Goal: Browse casually: Explore the website without a specific task or goal

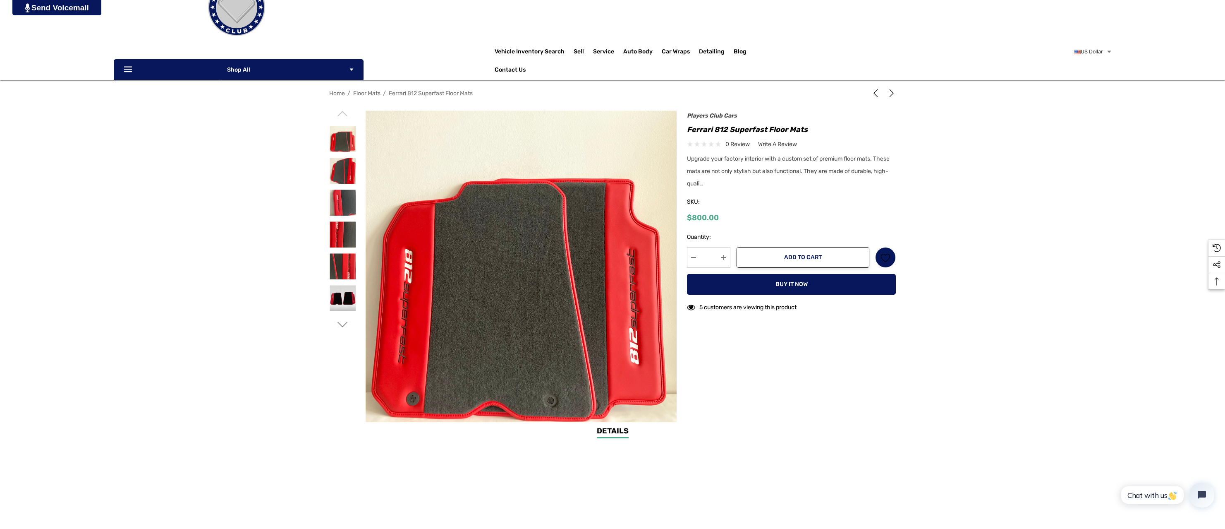
scroll to position [83, 0]
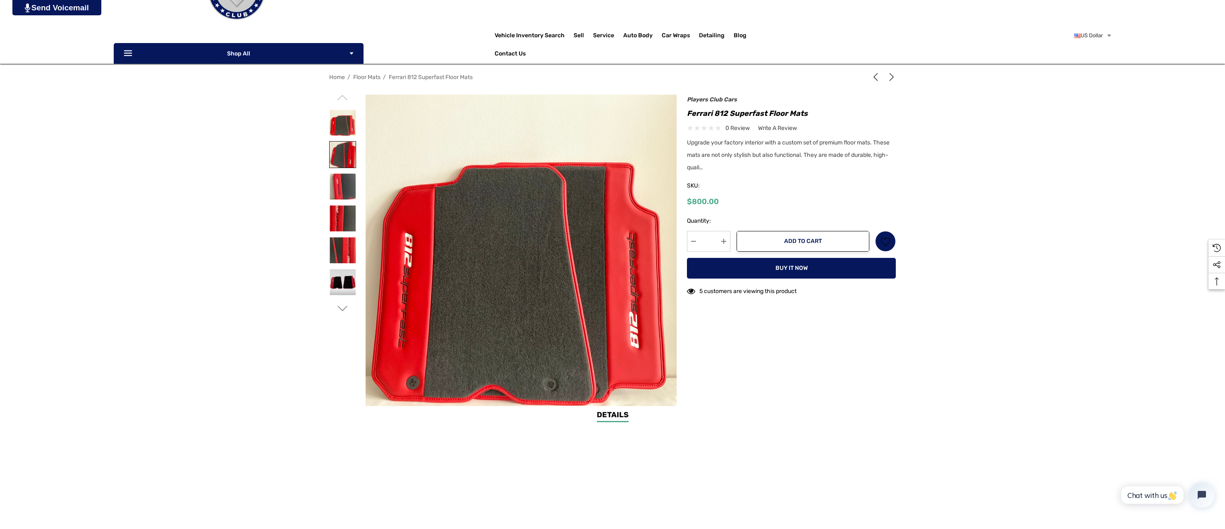
click at [337, 147] on img at bounding box center [343, 154] width 26 height 26
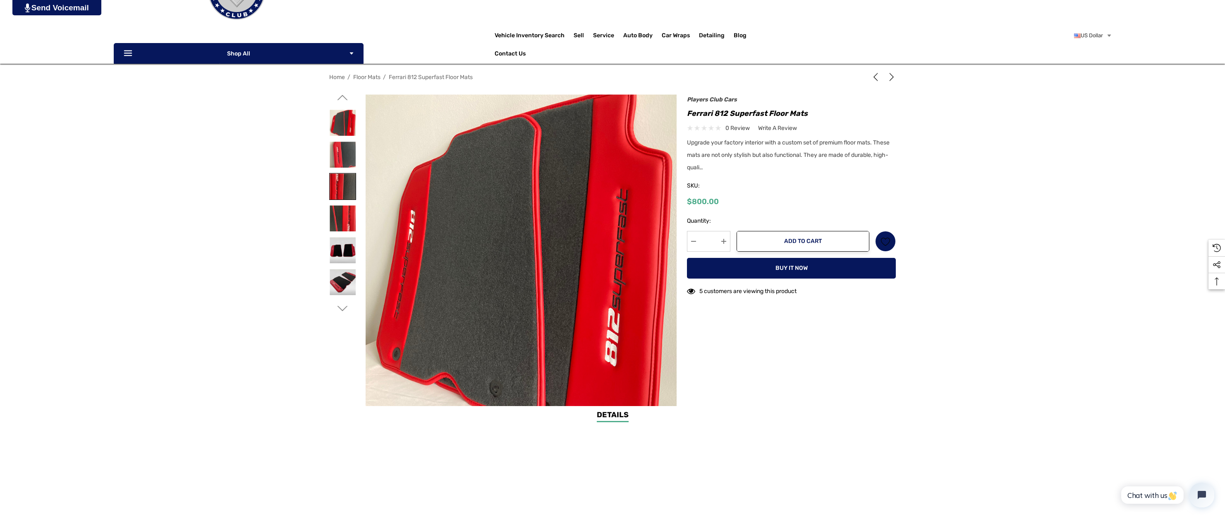
click at [331, 189] on img at bounding box center [343, 186] width 26 height 26
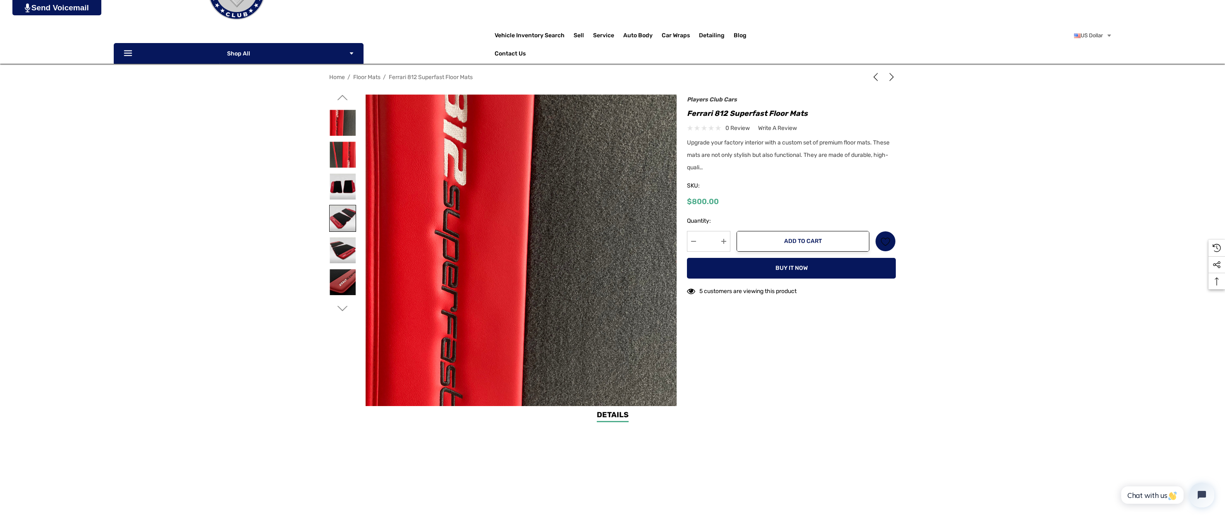
click at [335, 213] on img at bounding box center [343, 218] width 26 height 26
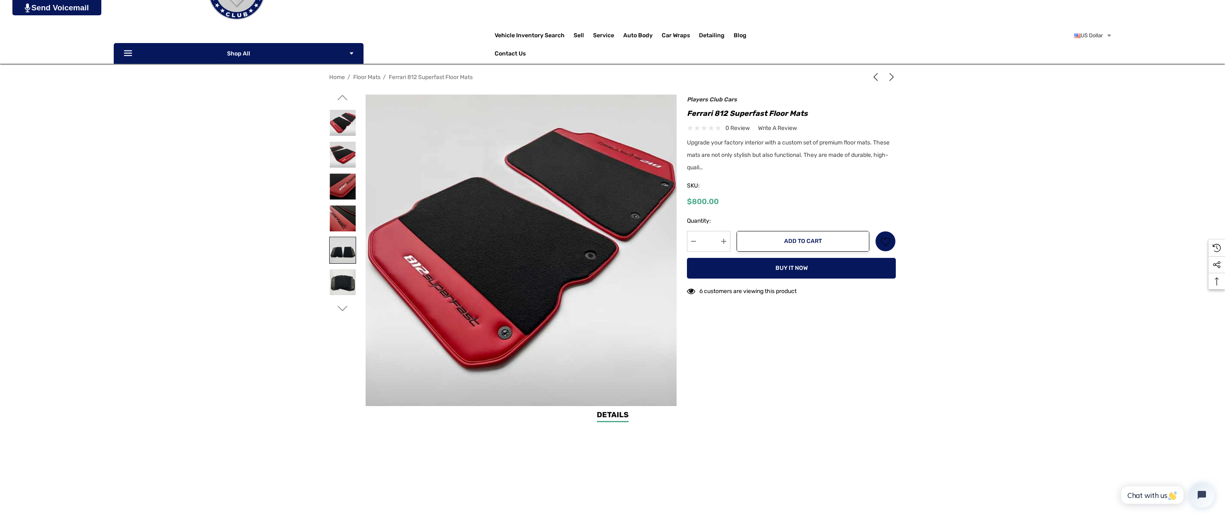
click at [338, 244] on img at bounding box center [343, 250] width 26 height 26
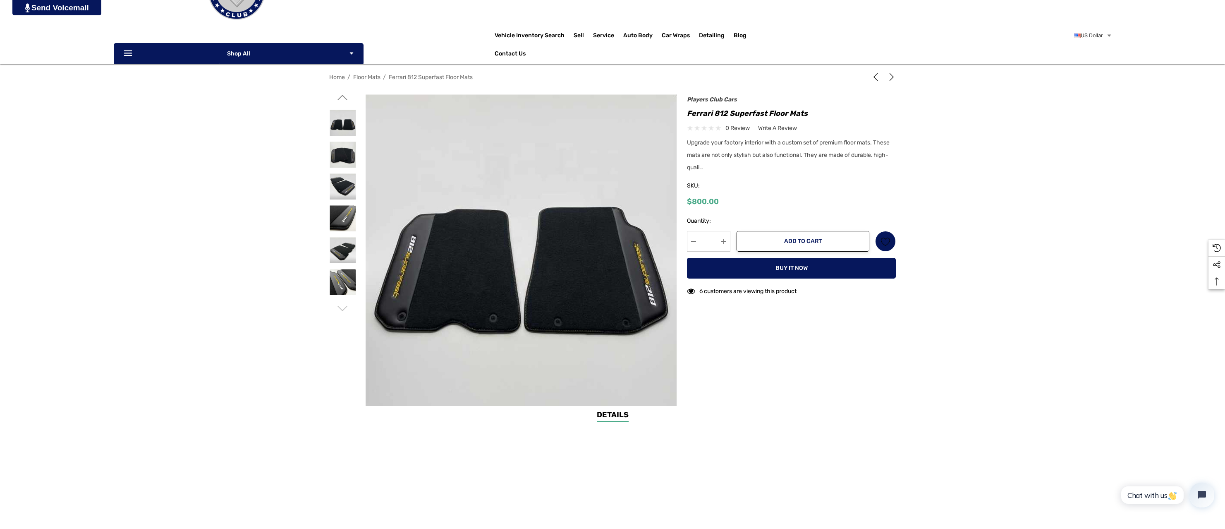
click at [333, 268] on div at bounding box center [342, 282] width 27 height 32
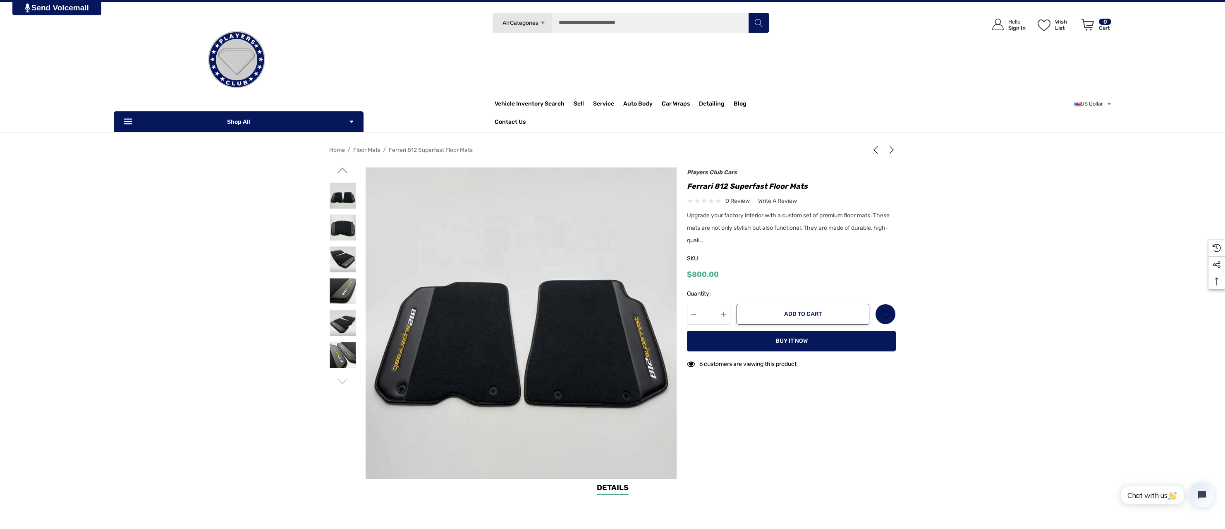
scroll to position [0, 0]
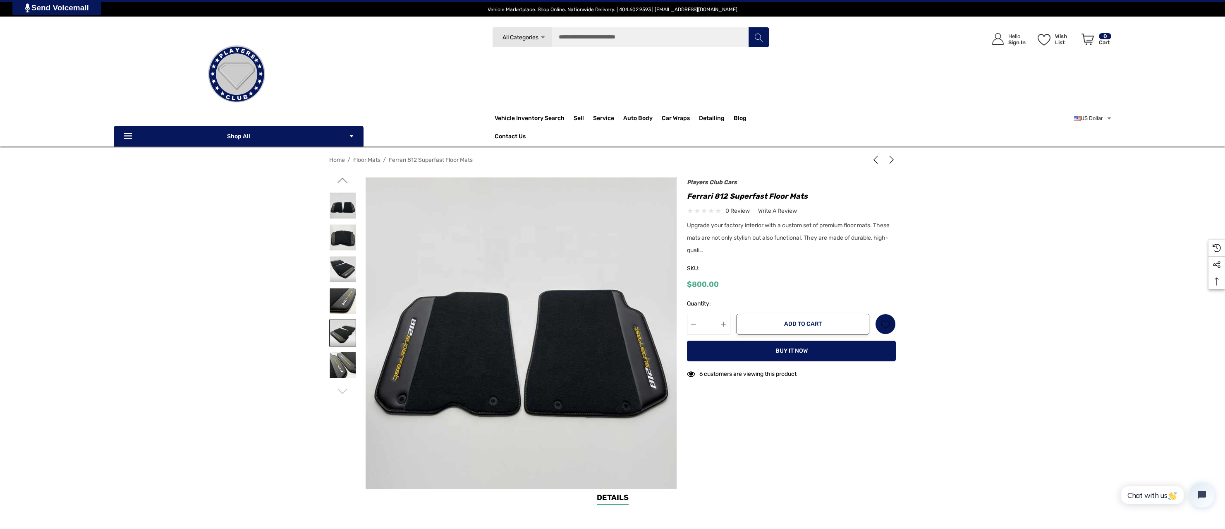
click at [344, 335] on img at bounding box center [343, 333] width 26 height 26
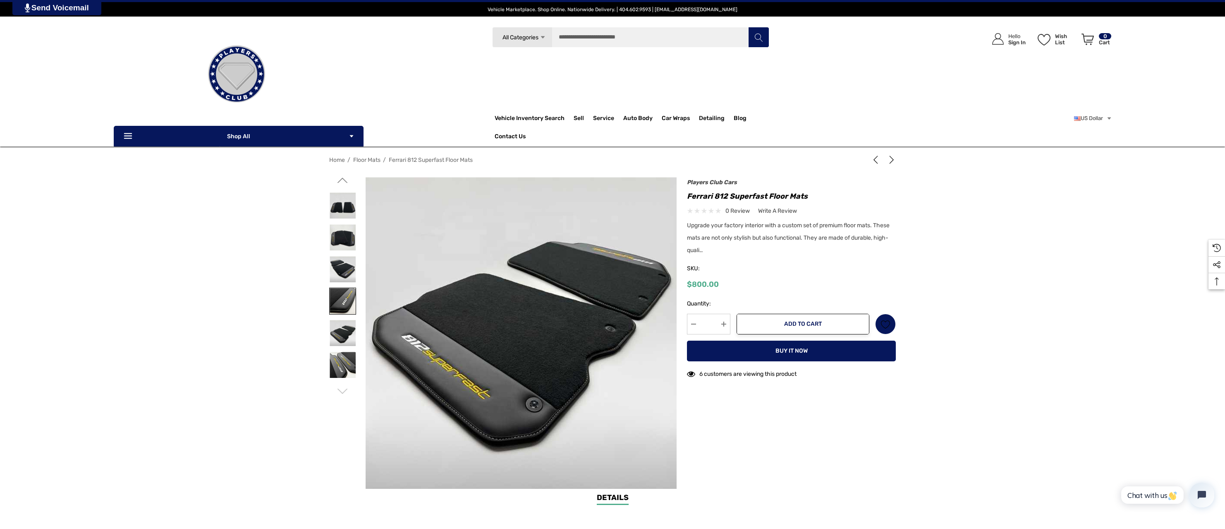
click at [345, 300] on img at bounding box center [343, 301] width 26 height 26
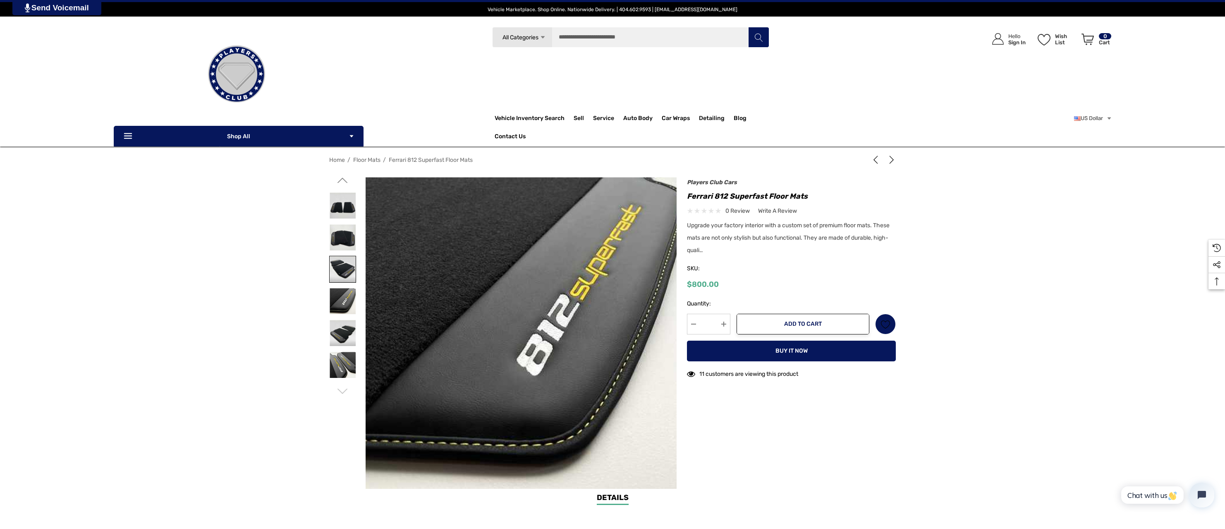
click at [342, 270] on img at bounding box center [343, 269] width 26 height 26
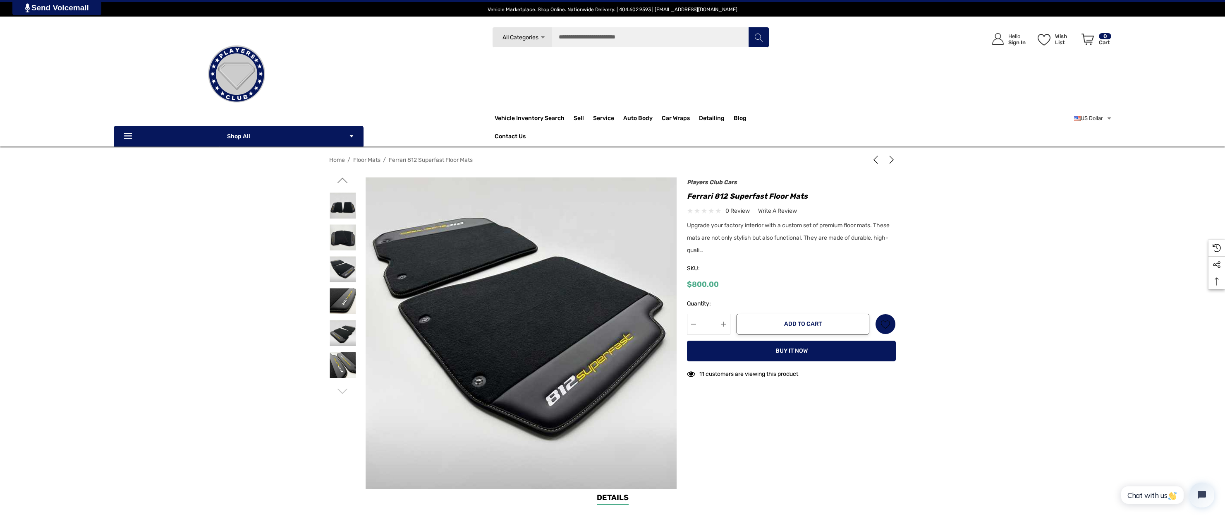
click at [342, 177] on icon "Go to slide 2 of 3" at bounding box center [343, 180] width 10 height 10
click at [337, 300] on img at bounding box center [343, 301] width 26 height 26
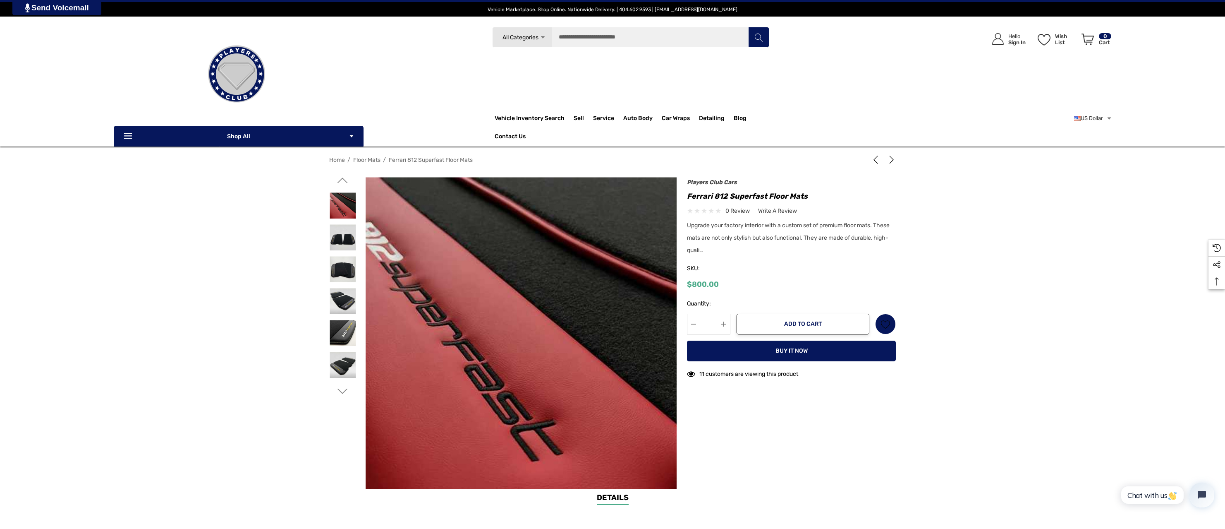
click at [343, 180] on icon "Go to slide 2 of 3" at bounding box center [343, 180] width 10 height 10
click at [343, 211] on img at bounding box center [343, 205] width 26 height 26
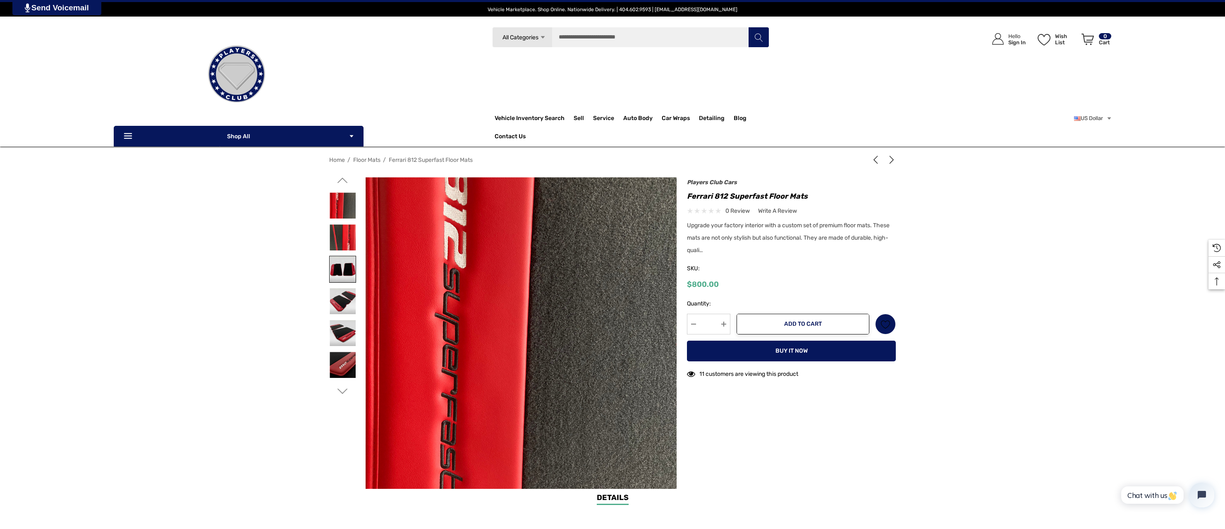
click at [333, 266] on img at bounding box center [343, 269] width 26 height 26
